Goal: Task Accomplishment & Management: Complete application form

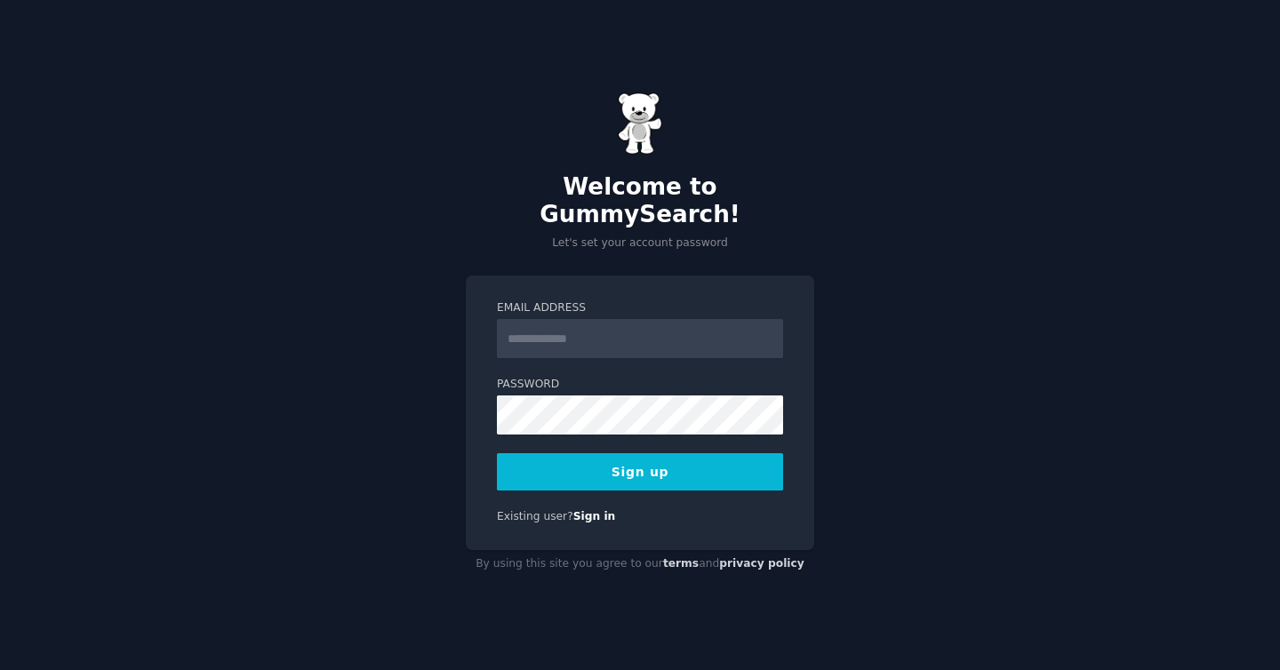
click at [603, 321] on input "Email Address" at bounding box center [640, 338] width 286 height 39
type input "**********"
click at [983, 354] on div "**********" at bounding box center [640, 335] width 1280 height 670
click at [650, 455] on button "Sign up" at bounding box center [640, 471] width 286 height 37
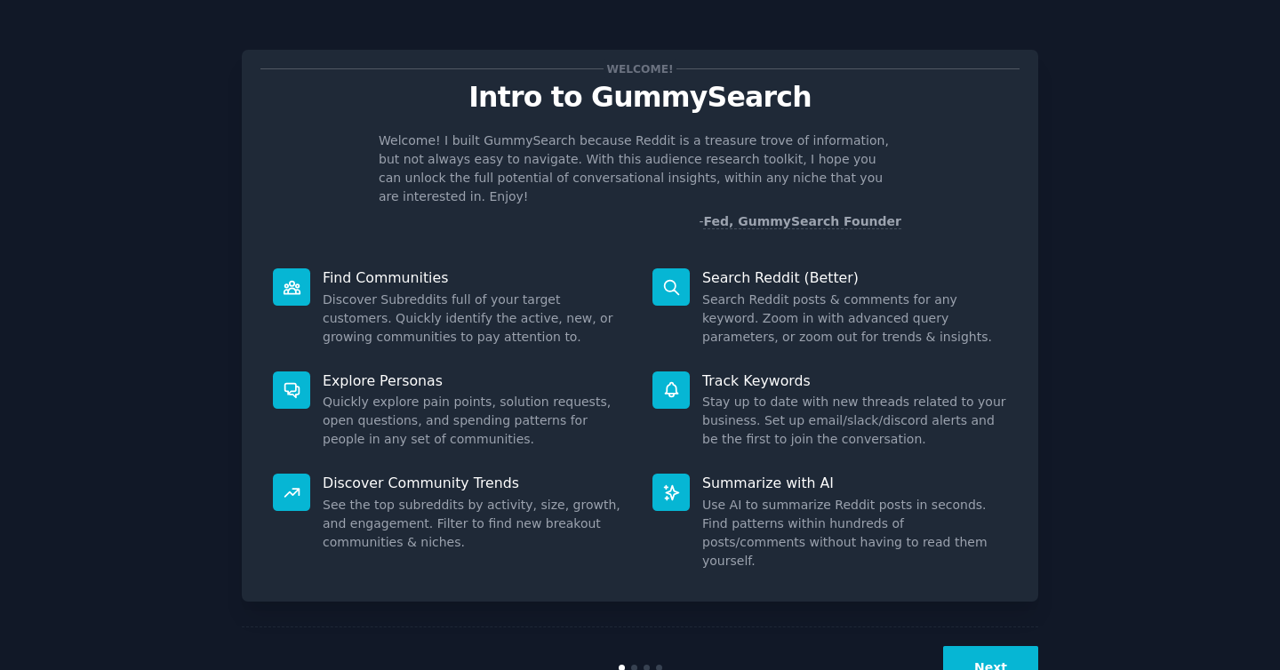
click at [1004, 646] on button "Next" at bounding box center [990, 668] width 95 height 44
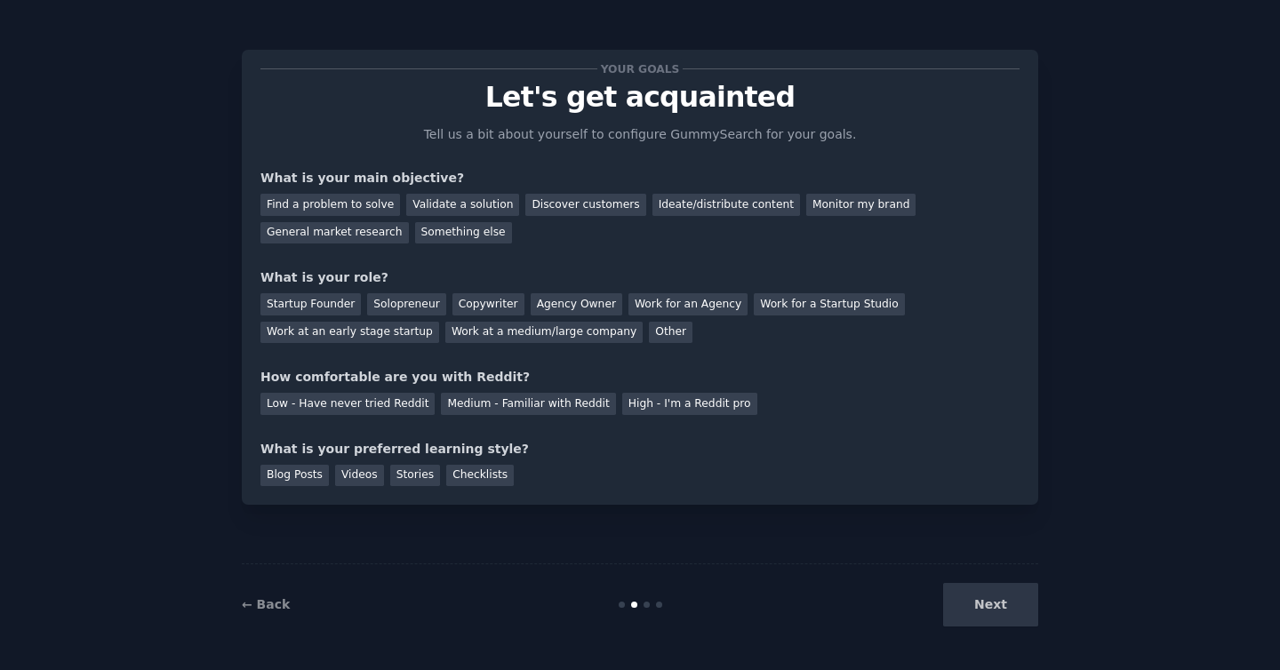
click at [987, 597] on div "Next" at bounding box center [906, 605] width 266 height 44
click at [710, 203] on div "Ideate/distribute content" at bounding box center [727, 205] width 148 height 22
click at [828, 199] on div "Monitor my brand" at bounding box center [860, 205] width 109 height 22
click at [694, 194] on div "Ideate/distribute content" at bounding box center [727, 205] width 148 height 22
click at [836, 212] on div "Monitor my brand" at bounding box center [860, 205] width 109 height 22
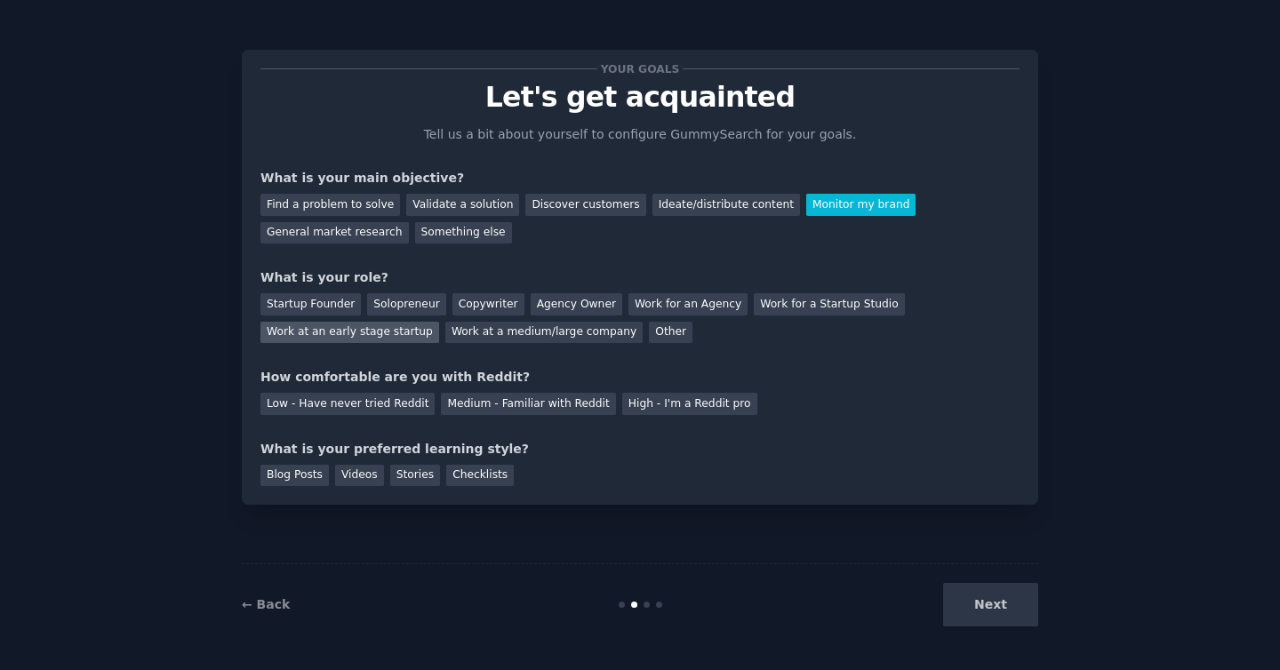
click at [344, 341] on div "Work at an early stage startup" at bounding box center [350, 333] width 179 height 22
click at [513, 405] on div "Medium - Familiar with Reddit" at bounding box center [528, 404] width 174 height 22
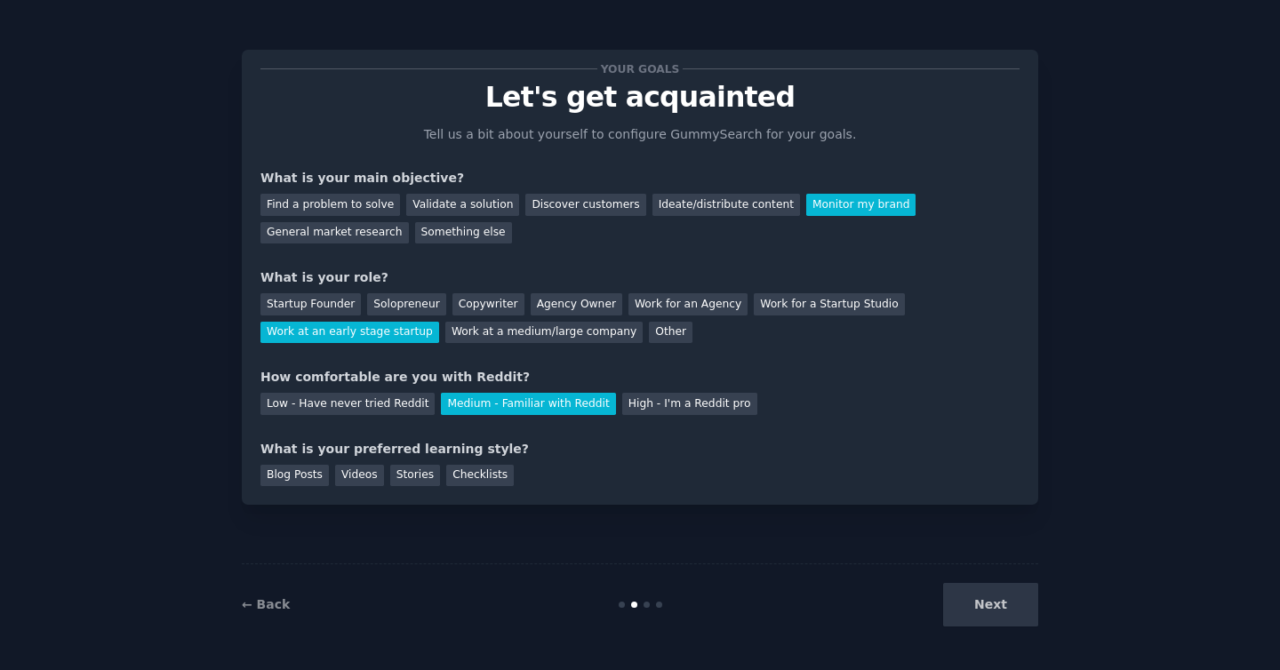
click at [964, 589] on div "Next" at bounding box center [906, 605] width 266 height 44
click at [999, 614] on div "Next" at bounding box center [906, 605] width 266 height 44
click at [280, 471] on div "Blog Posts" at bounding box center [295, 476] width 68 height 22
click at [996, 603] on button "Next" at bounding box center [990, 605] width 95 height 44
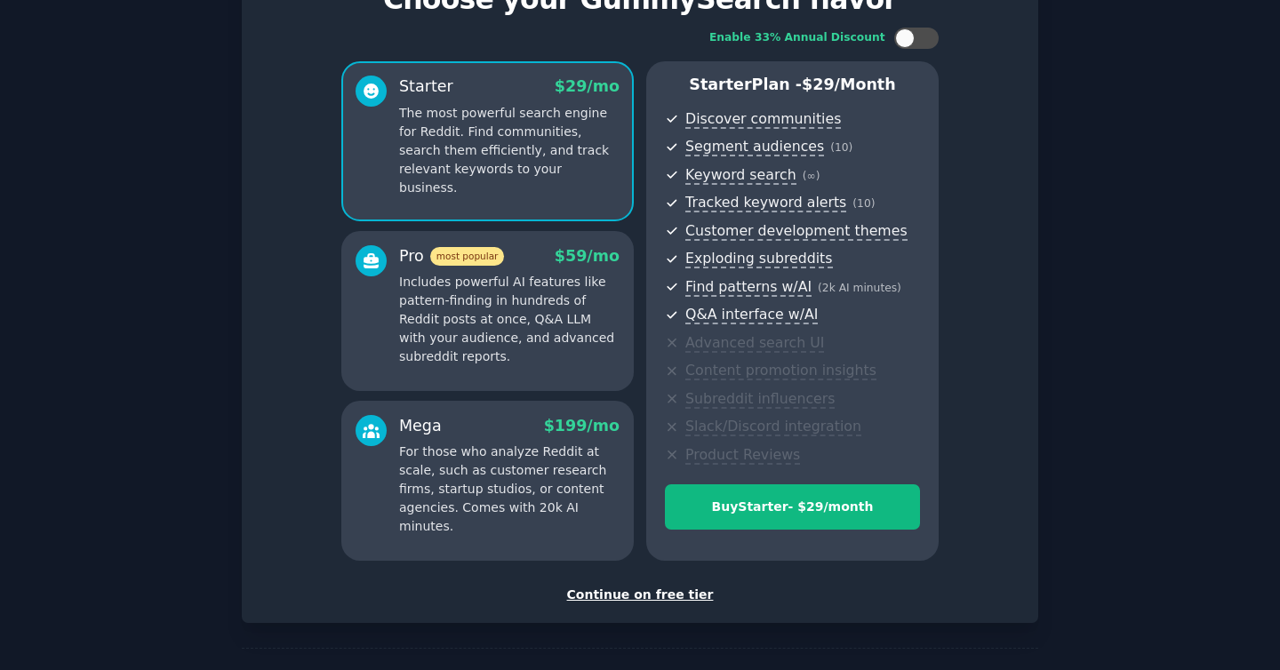
scroll to position [157, 0]
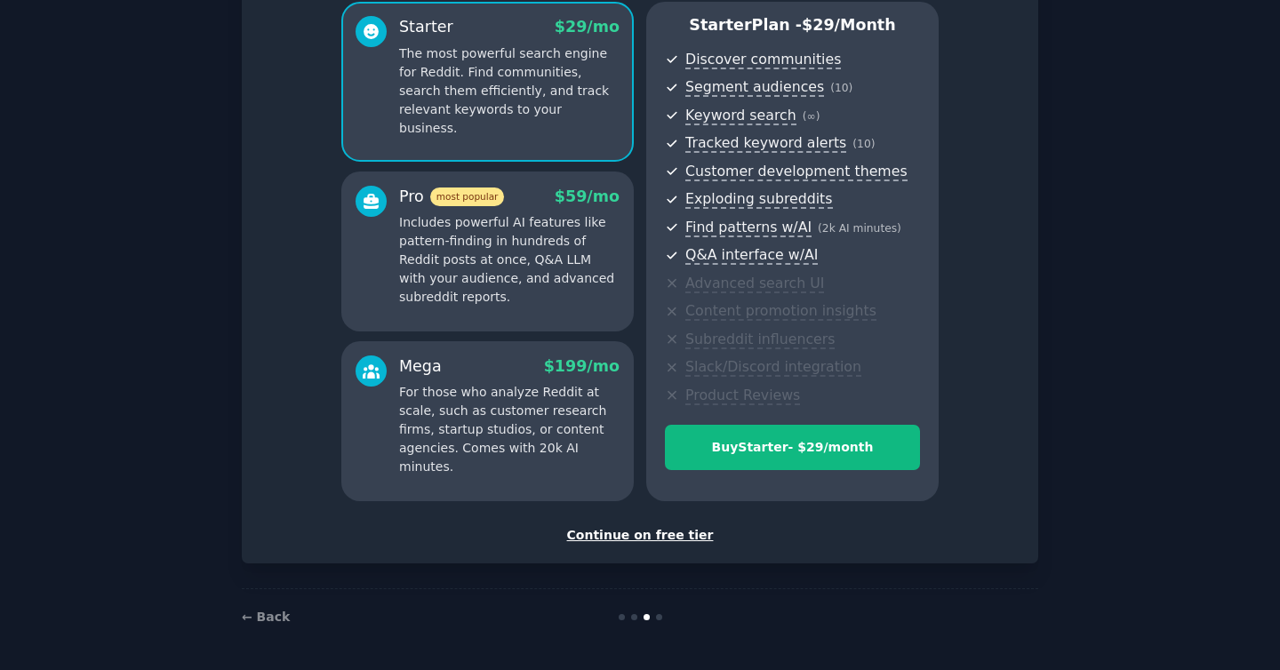
click at [631, 527] on div "Continue on free tier" at bounding box center [640, 535] width 759 height 19
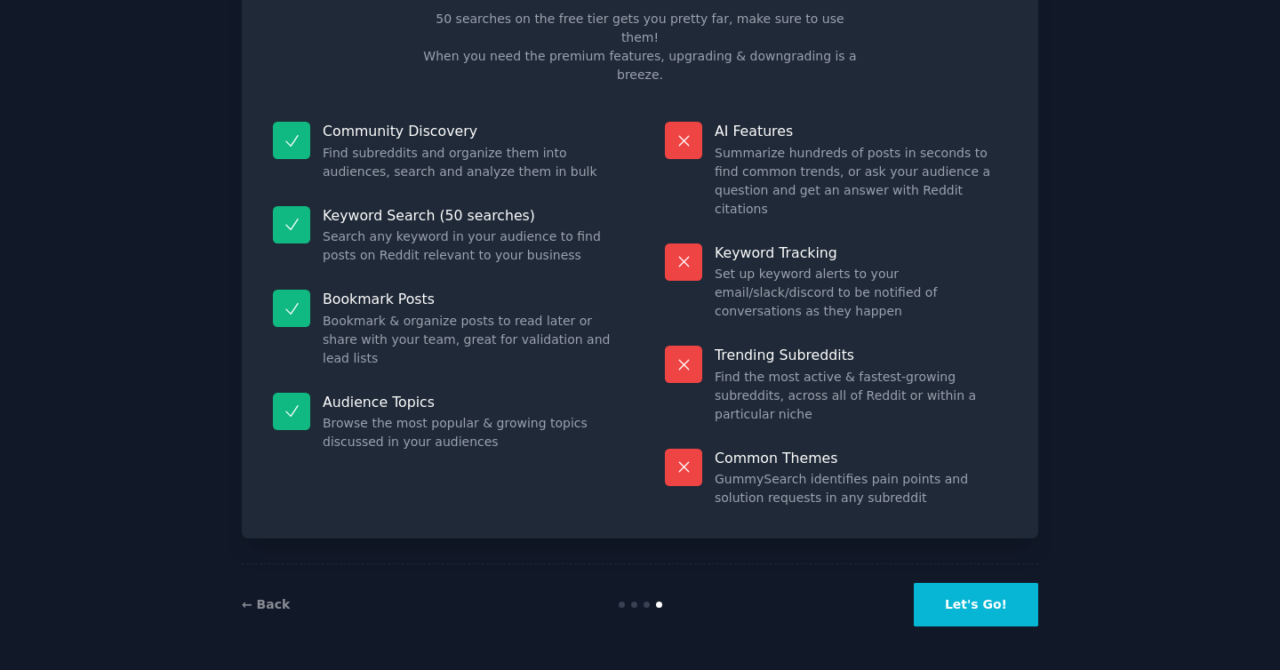
scroll to position [22, 0]
